Goal: Task Accomplishment & Management: Use online tool/utility

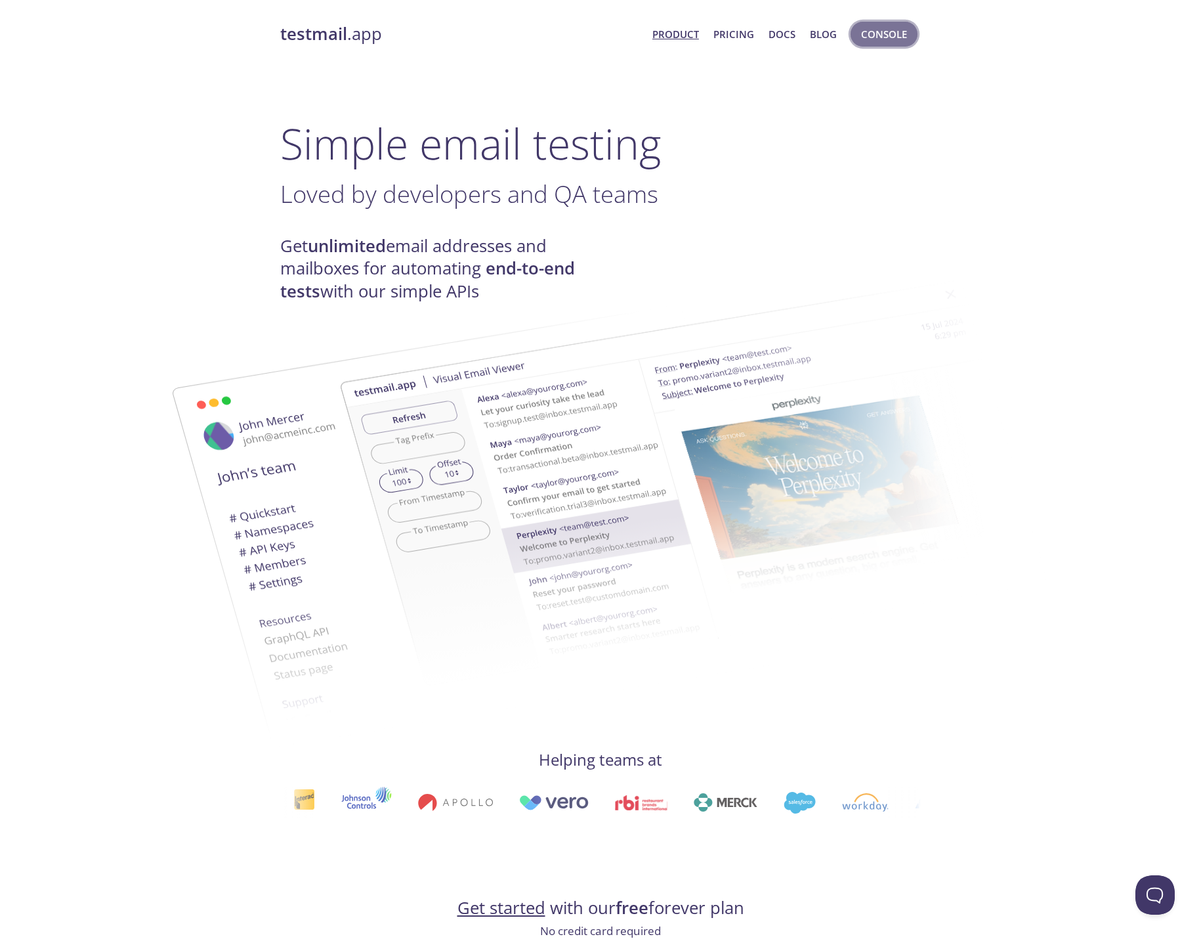
click at [900, 23] on button "Console" at bounding box center [884, 34] width 67 height 25
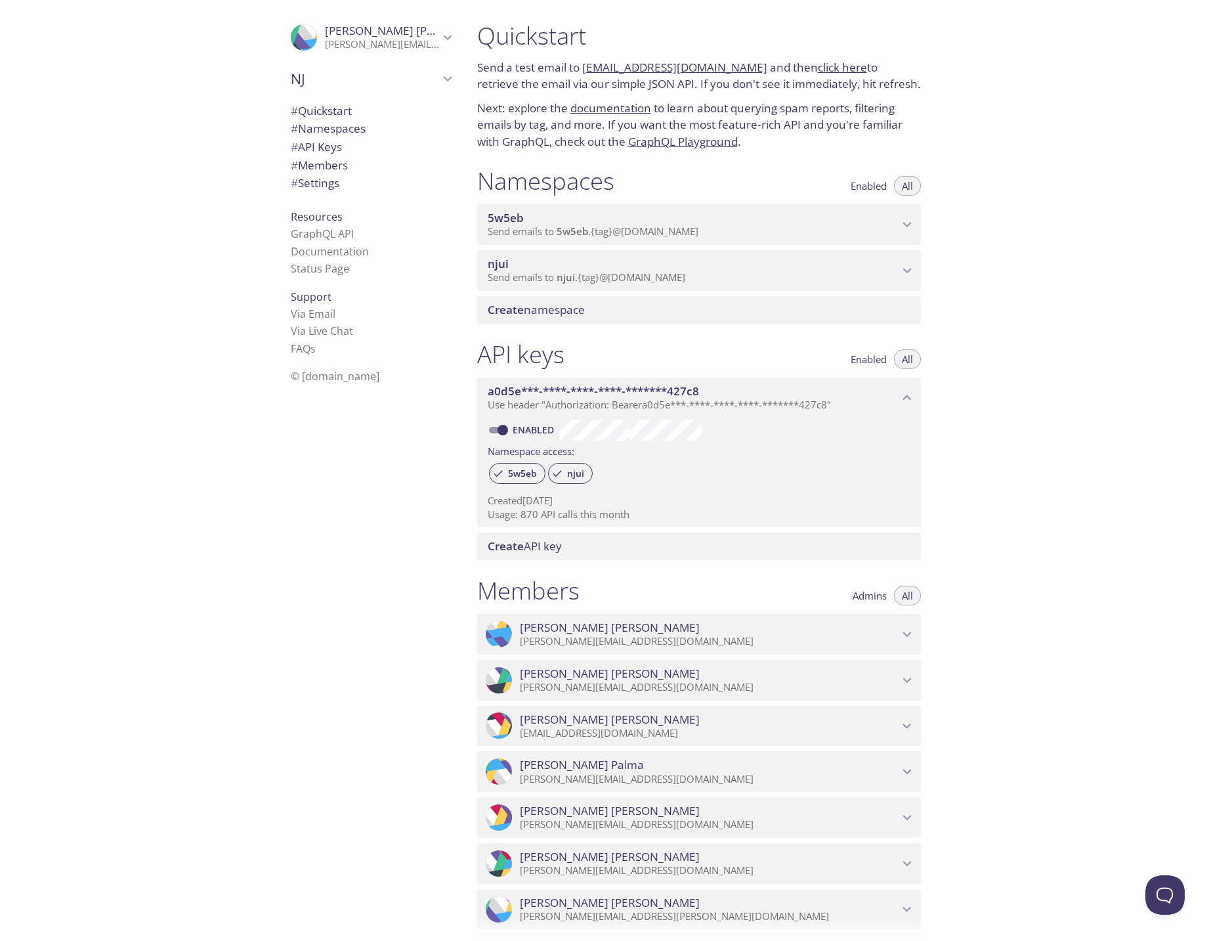
click at [565, 267] on span "njui" at bounding box center [693, 264] width 411 height 14
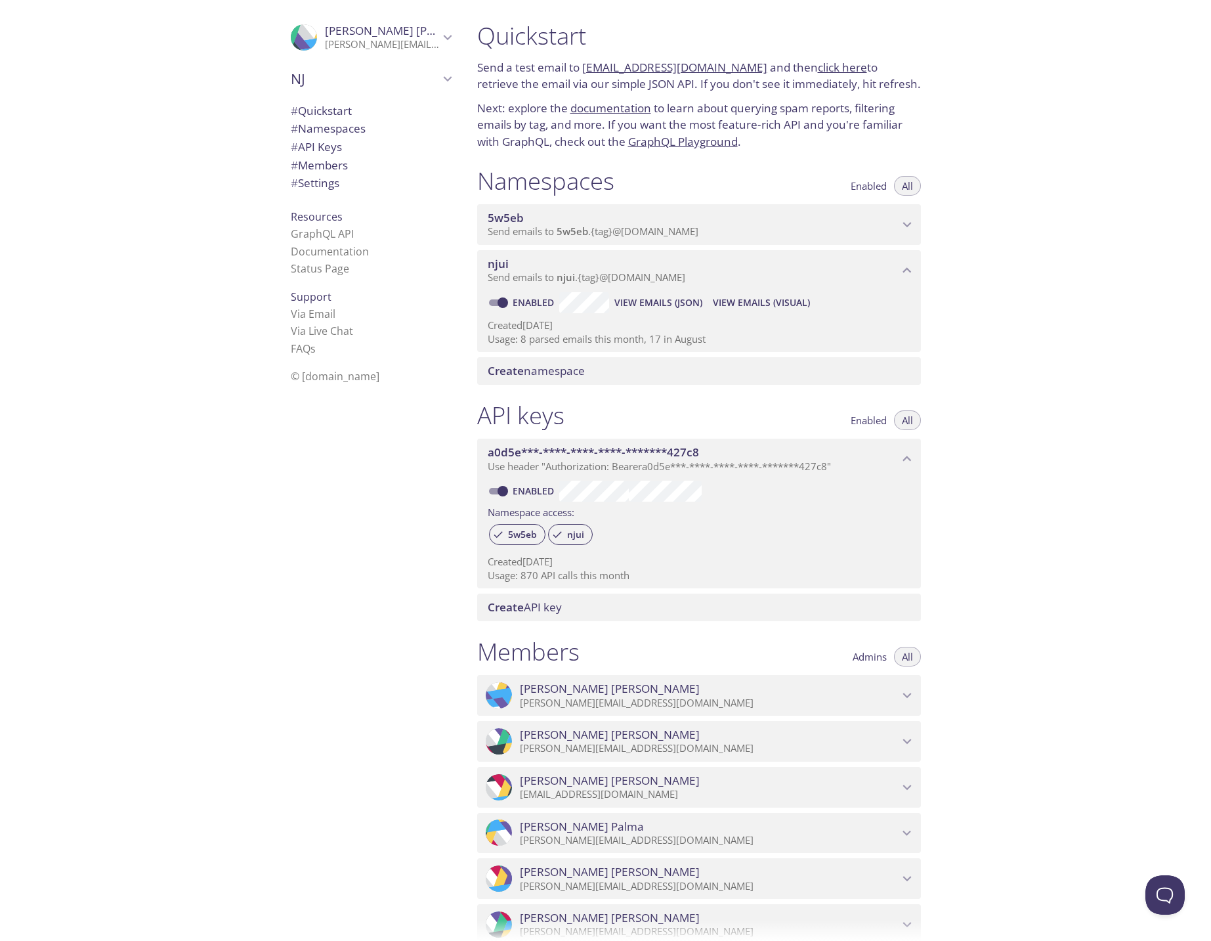
click at [1089, 303] on div "Quickstart Send a test email to [EMAIL_ADDRESS][DOMAIN_NAME] and then click her…" at bounding box center [839, 470] width 745 height 941
click at [504, 263] on span "njui" at bounding box center [498, 263] width 21 height 15
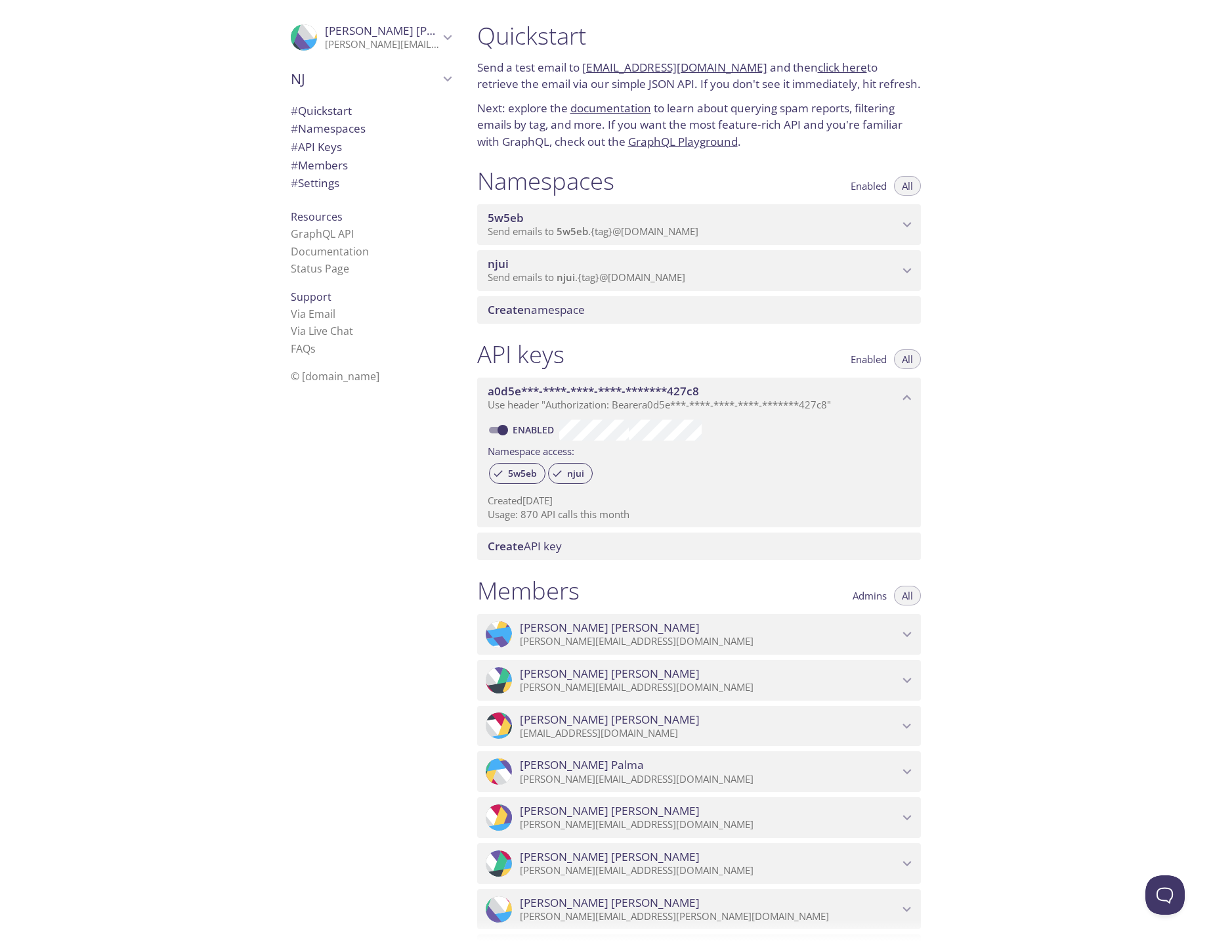
click at [272, 553] on div ".cls-1 { fill: #6d5ca8; } .cls-2 { fill: #3fc191; } .cls-3 { fill: #3b4752; } .…" at bounding box center [368, 470] width 197 height 941
click at [439, 79] on icon "NJ" at bounding box center [447, 78] width 17 height 17
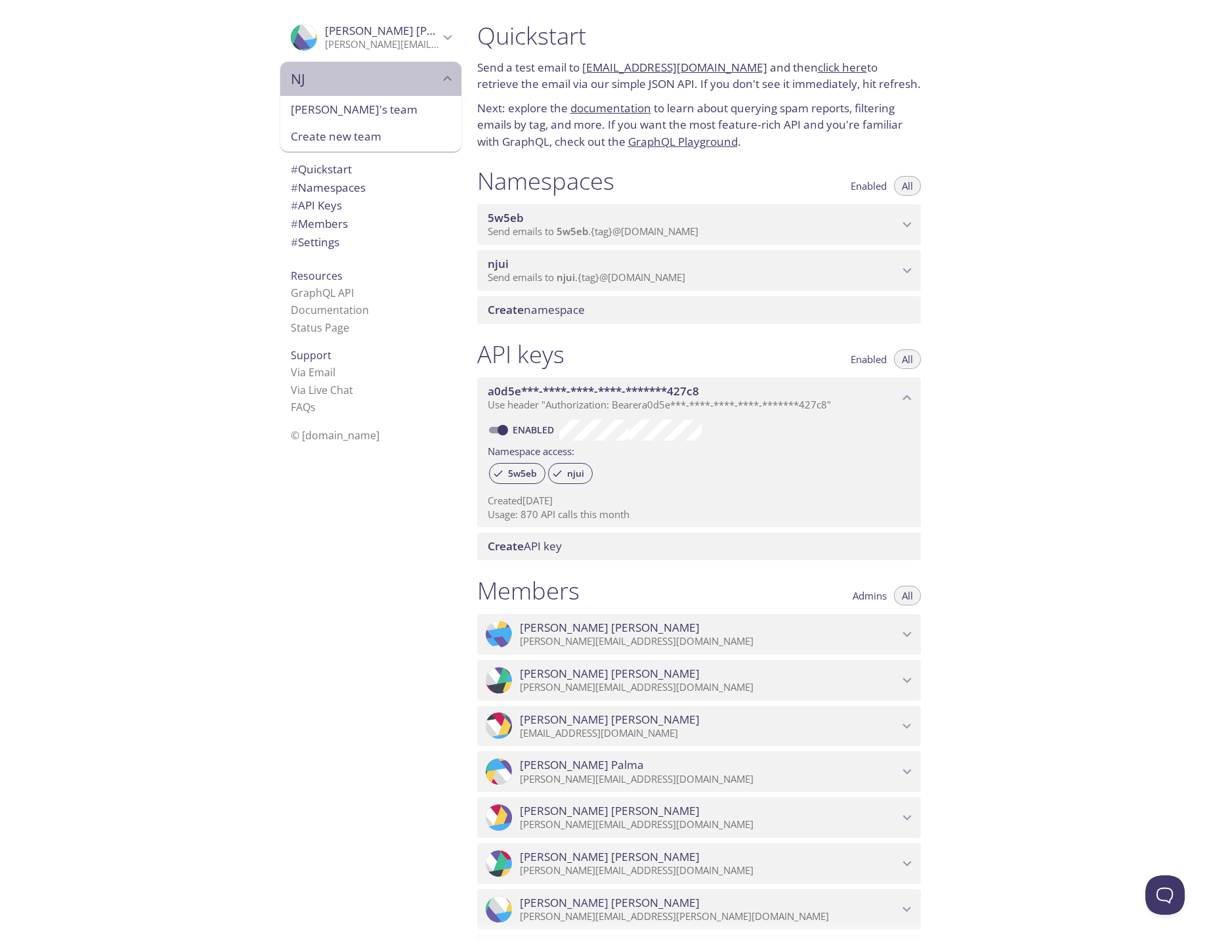
click at [443, 79] on icon "NJ" at bounding box center [447, 77] width 9 height 5
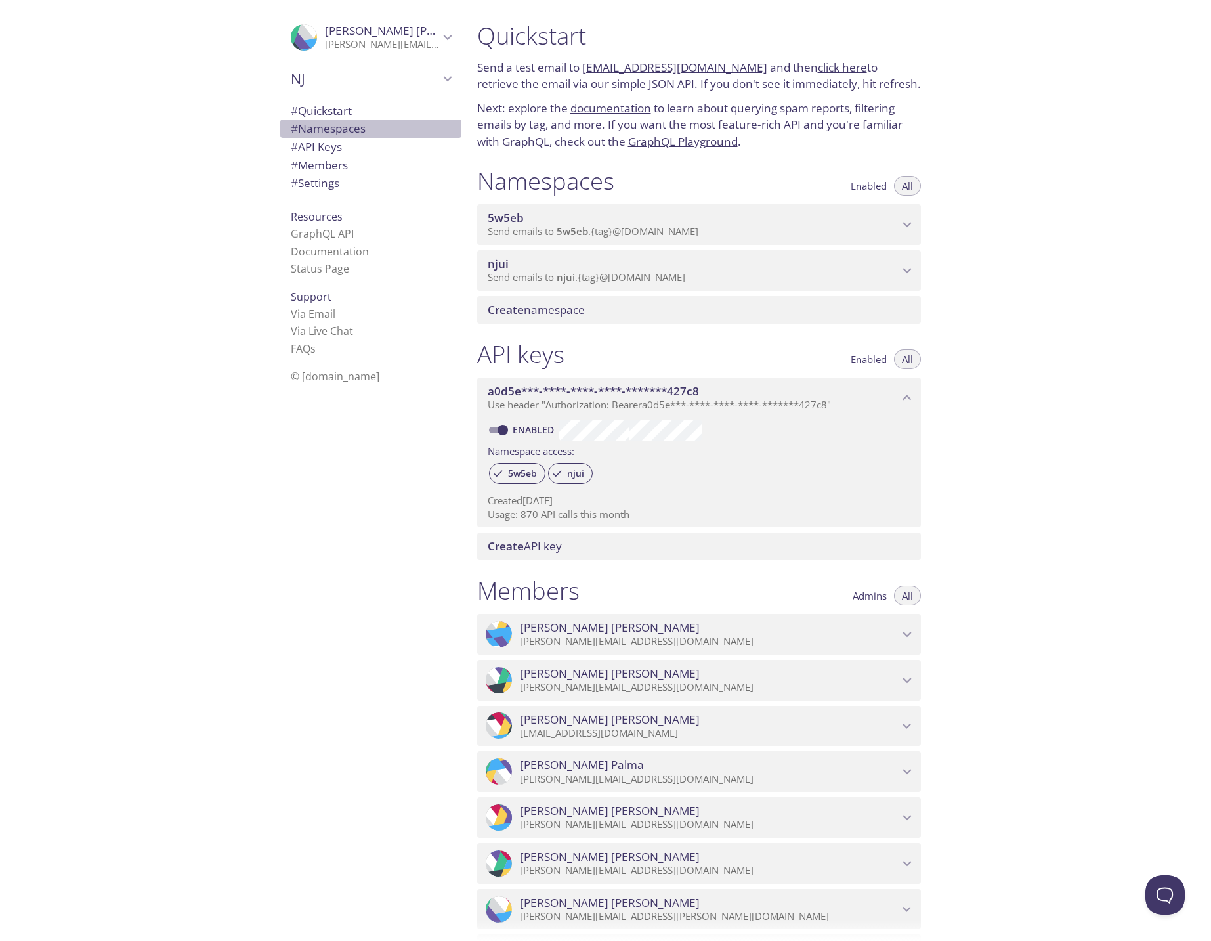
click at [322, 125] on span "# Namespaces" at bounding box center [328, 128] width 75 height 15
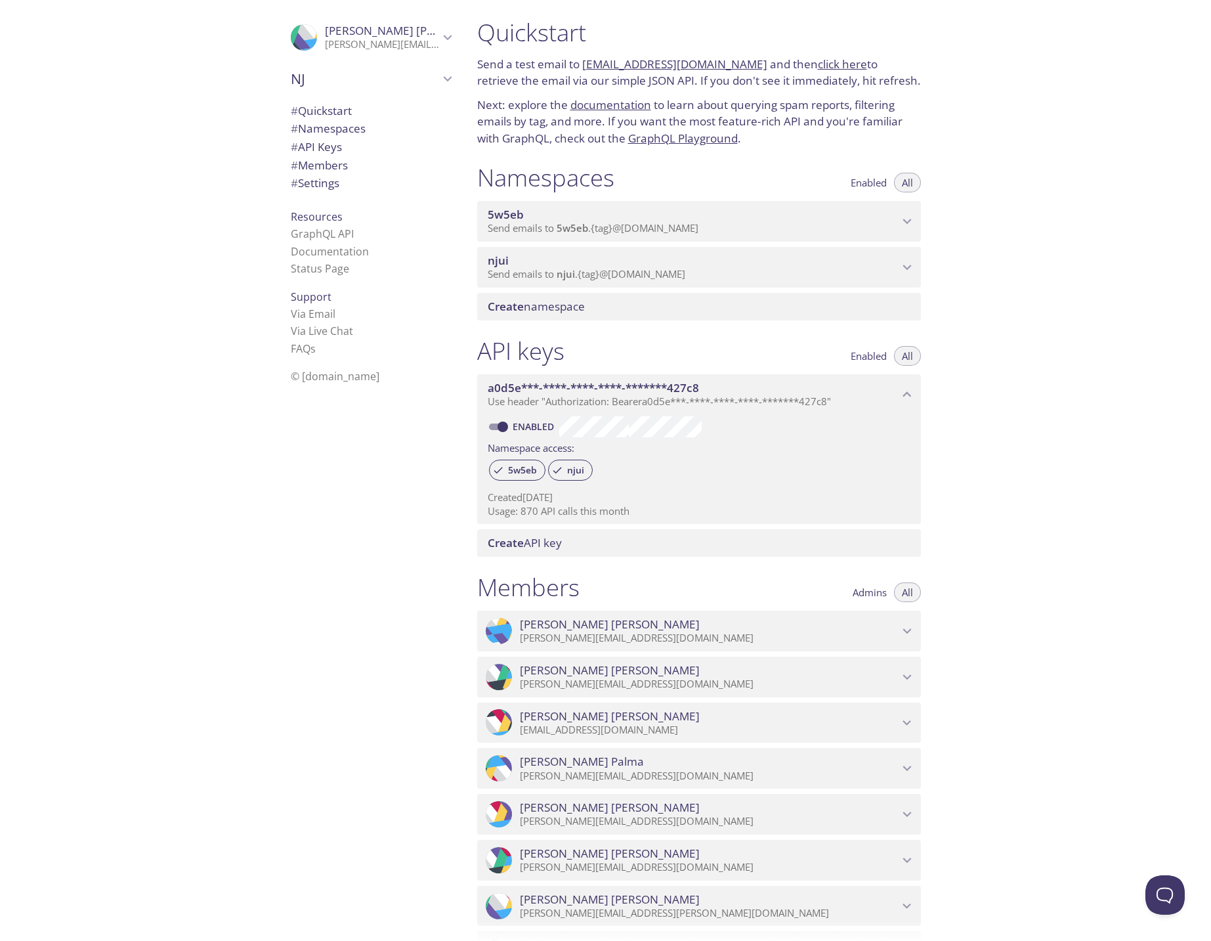
click at [997, 391] on div "Quickstart Send a test email to [EMAIL_ADDRESS][DOMAIN_NAME] and then click her…" at bounding box center [839, 470] width 745 height 941
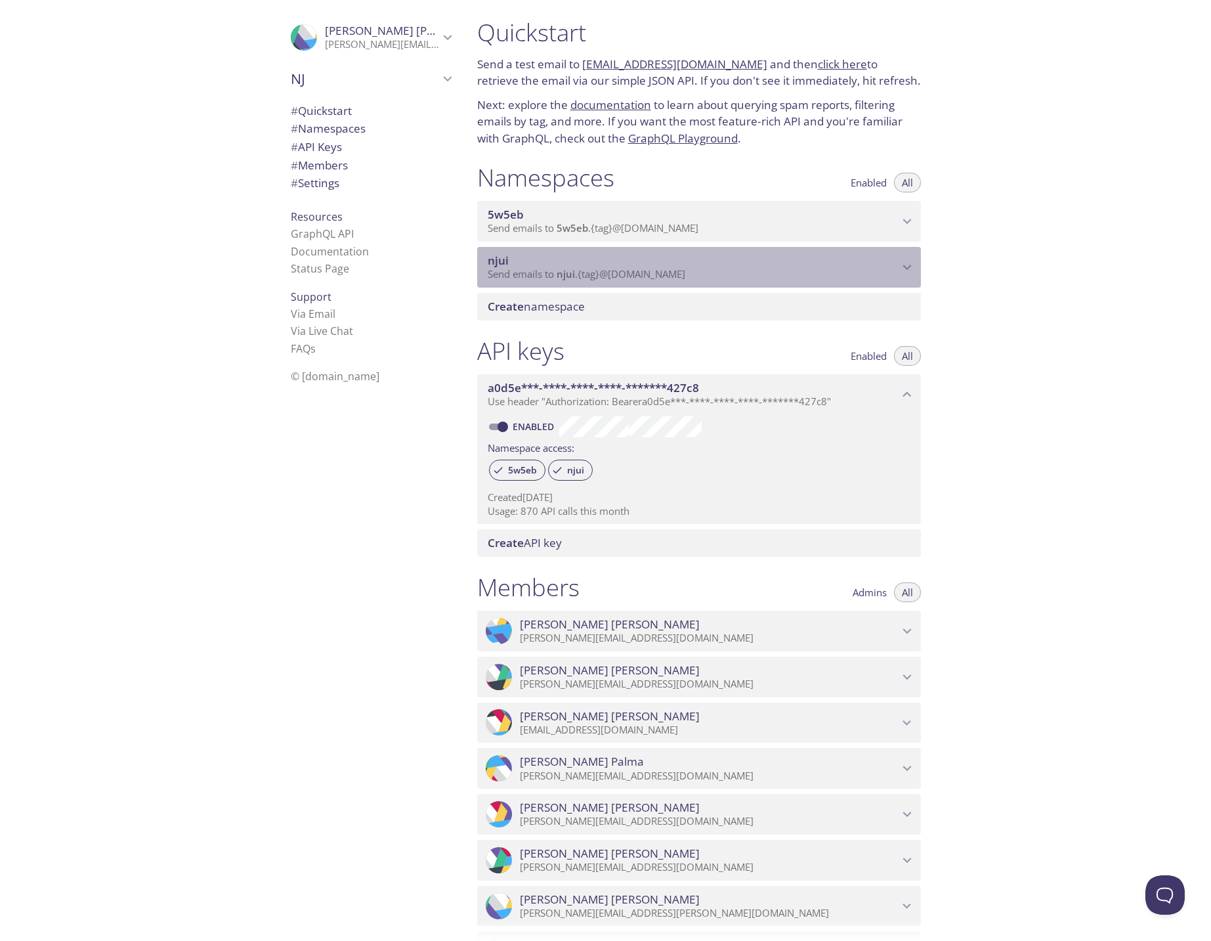
click at [494, 272] on span "Send emails to njui . {tag} @[DOMAIN_NAME]" at bounding box center [587, 273] width 198 height 13
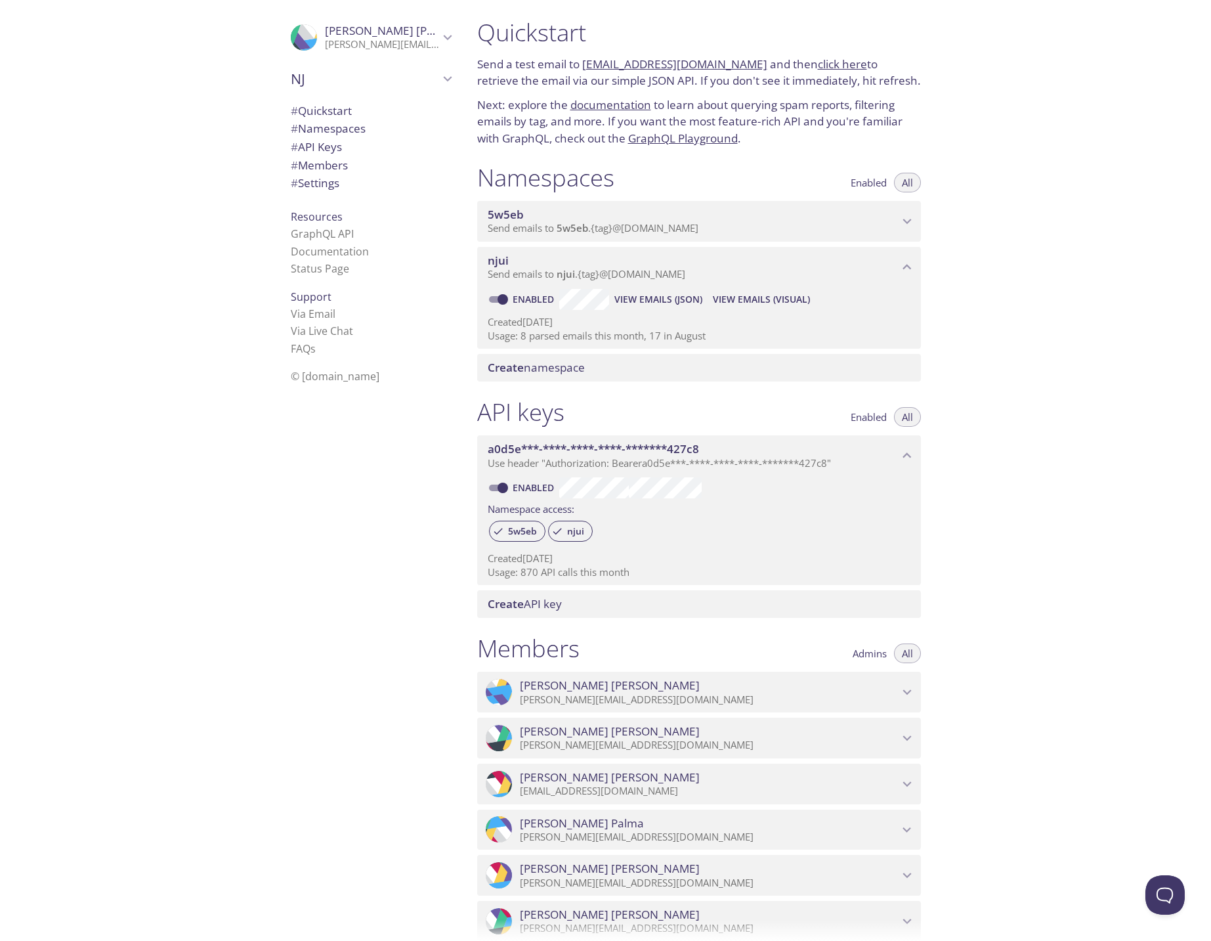
click at [770, 305] on span "View Emails (Visual)" at bounding box center [761, 299] width 97 height 16
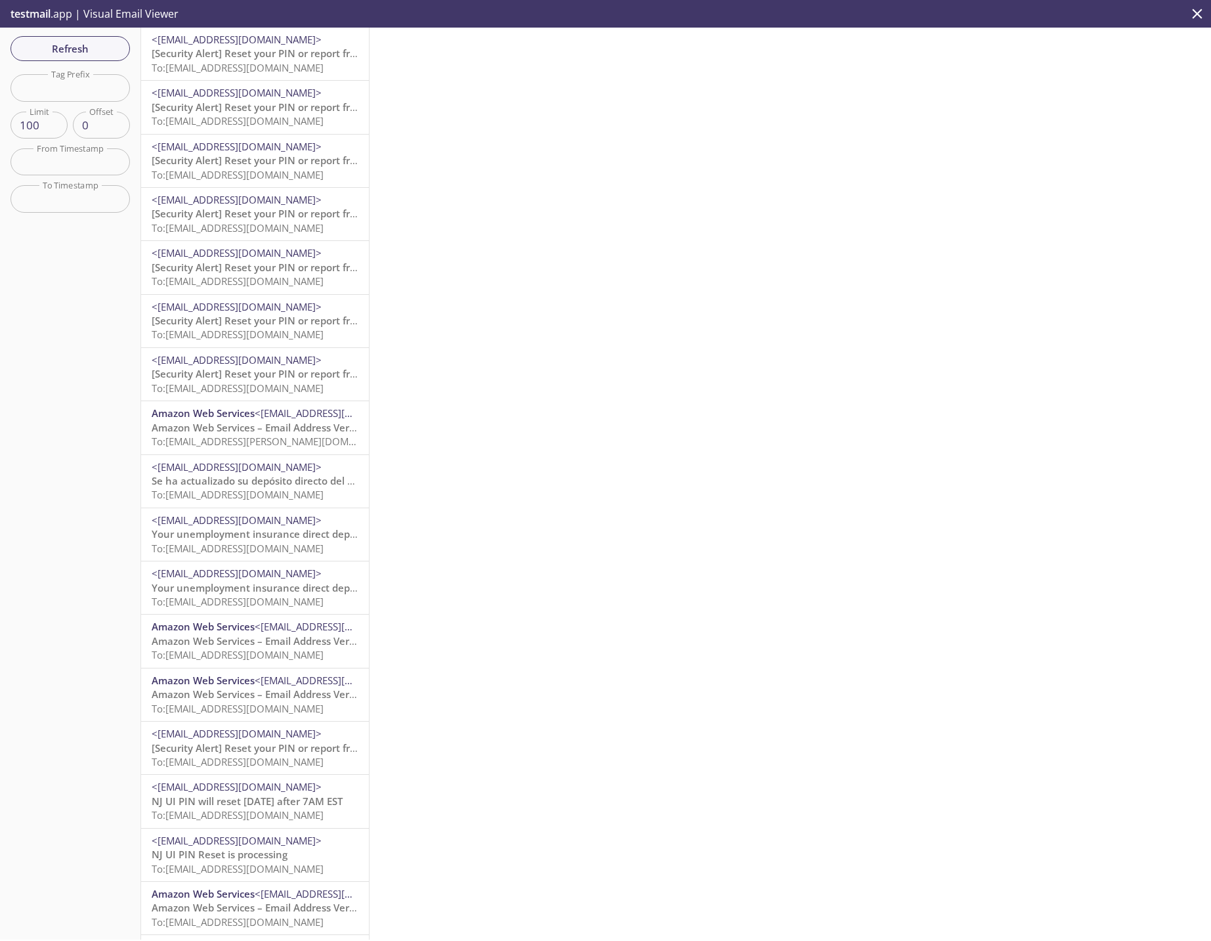
click at [230, 56] on span "[Security Alert] Reset your PIN or report fraud" at bounding box center [260, 53] width 217 height 13
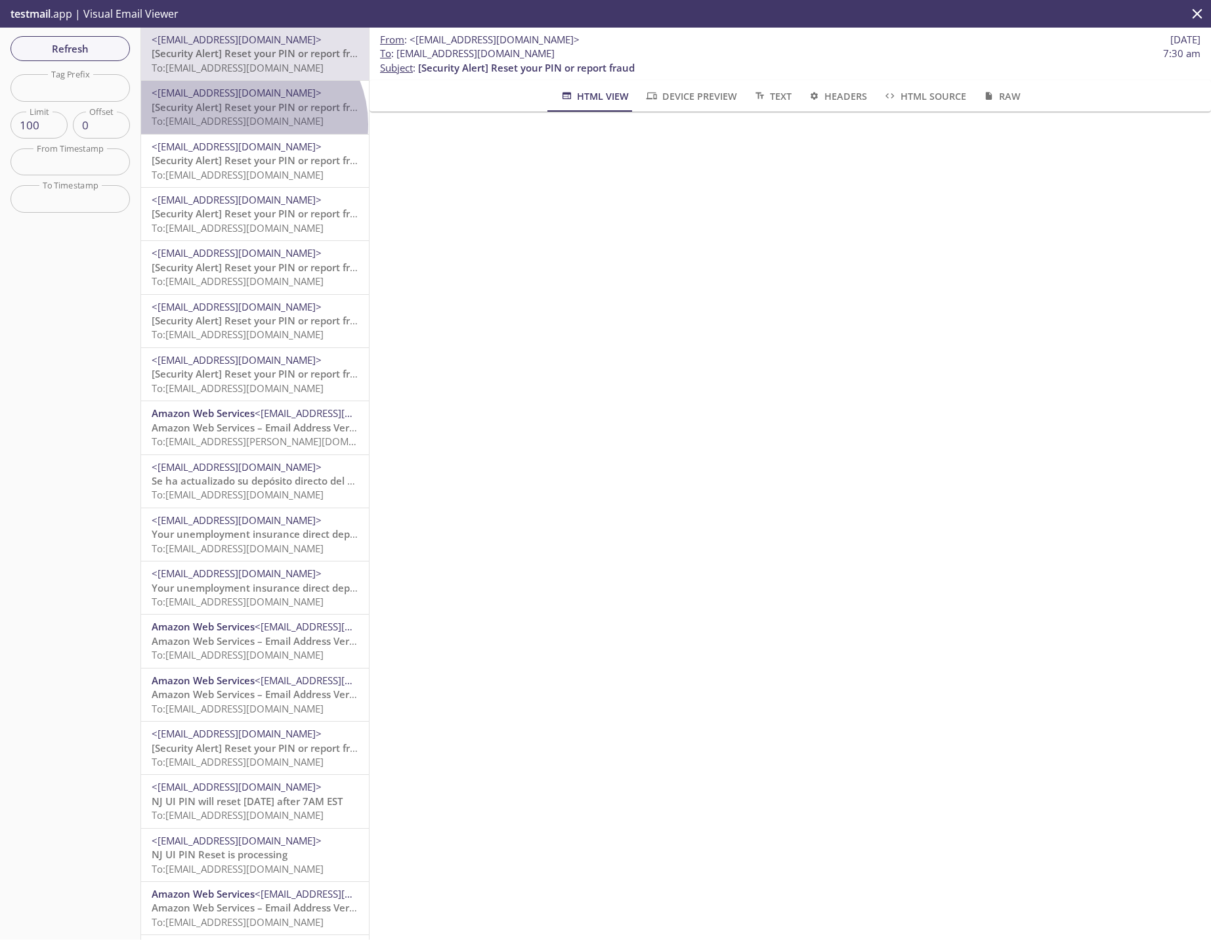
click at [249, 124] on span "To: [EMAIL_ADDRESS][DOMAIN_NAME]" at bounding box center [238, 120] width 172 height 13
